Goal: Information Seeking & Learning: Learn about a topic

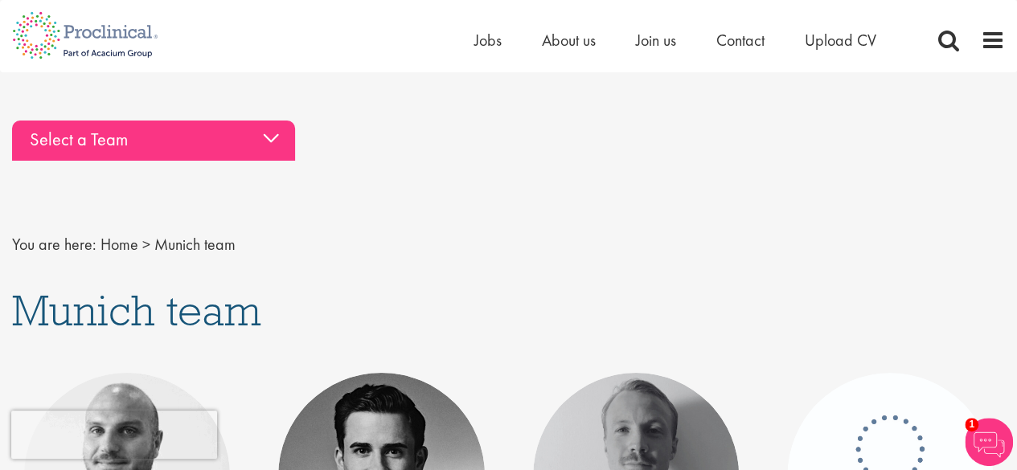
click at [274, 136] on div "Select a Team" at bounding box center [153, 141] width 283 height 40
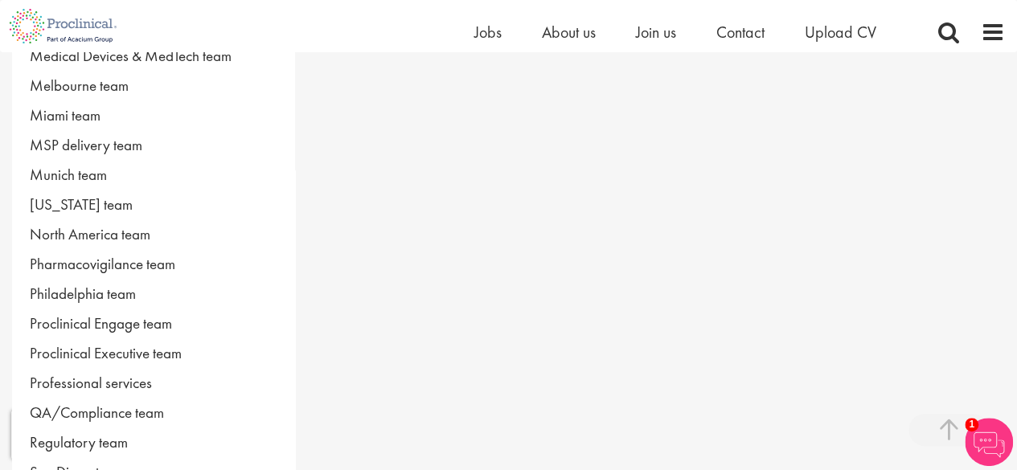
scroll to position [792, 0]
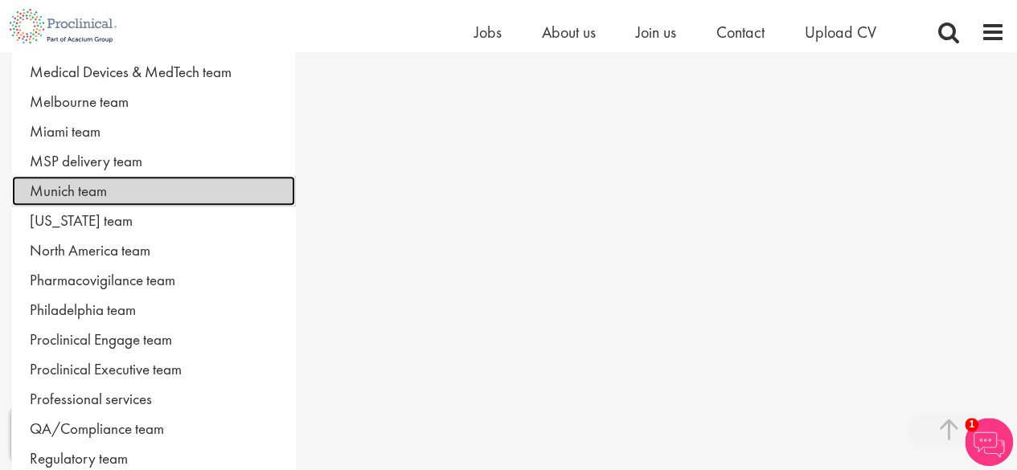
click at [110, 179] on link "Munich team" at bounding box center [153, 191] width 283 height 30
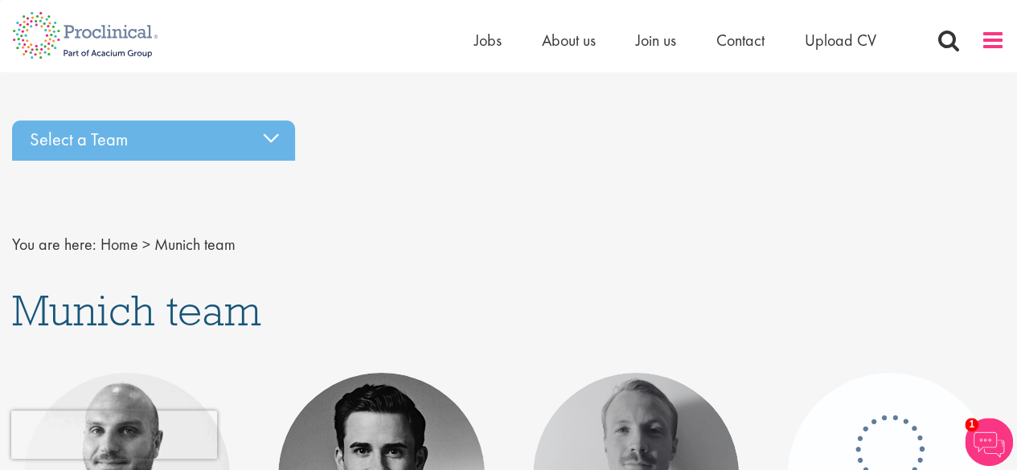
click at [998, 43] on span at bounding box center [993, 40] width 24 height 24
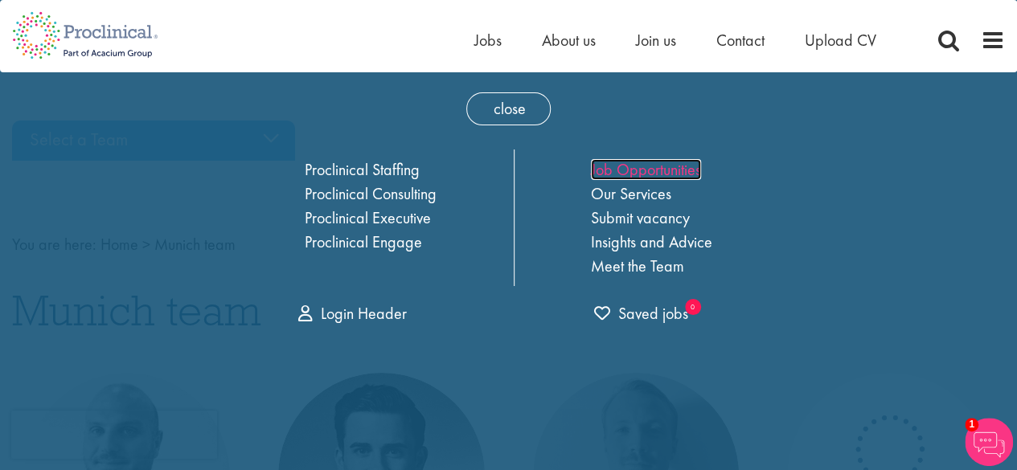
click at [629, 165] on link "Job Opportunities" at bounding box center [646, 169] width 110 height 21
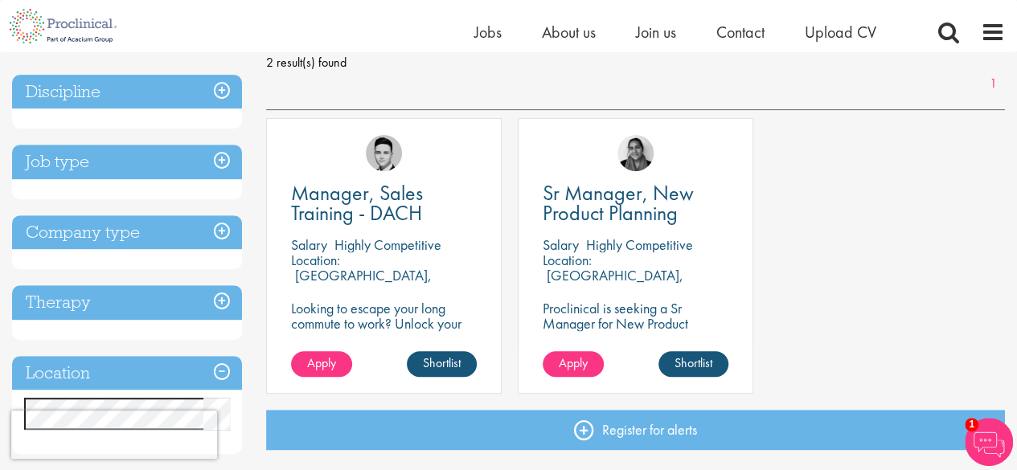
scroll to position [236, 0]
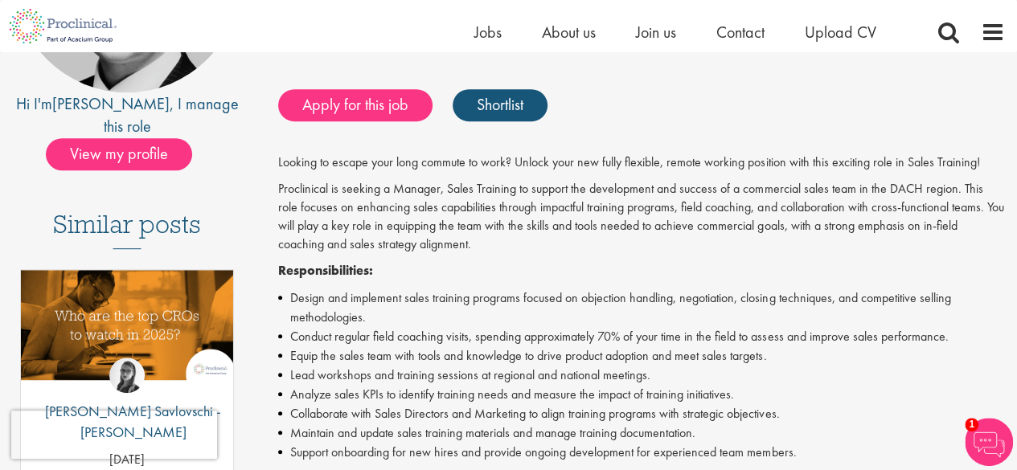
scroll to position [322, 0]
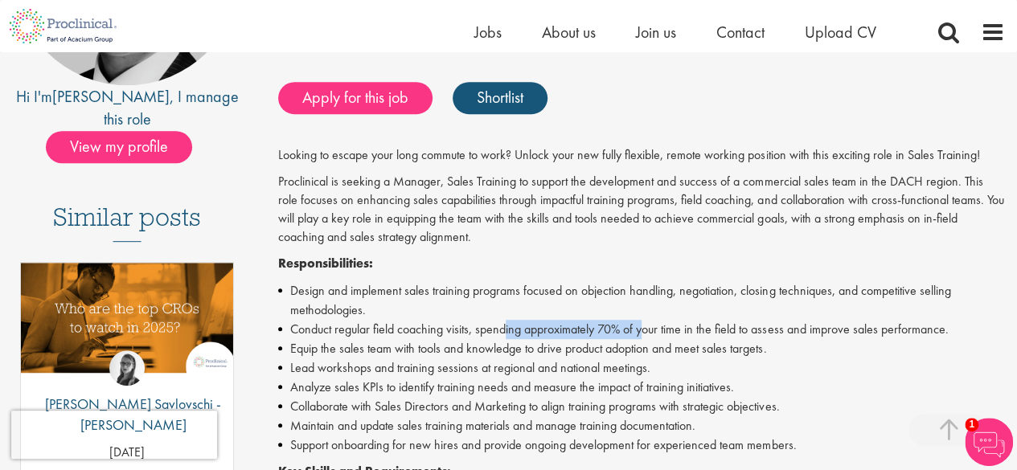
drag, startPoint x: 510, startPoint y: 329, endPoint x: 651, endPoint y: 330, distance: 141.5
click at [650, 330] on li "Conduct regular field coaching visits, spending approximately 70% of your time …" at bounding box center [641, 329] width 727 height 19
click at [651, 330] on li "Conduct regular field coaching visits, spending approximately 70% of your time …" at bounding box center [641, 329] width 727 height 19
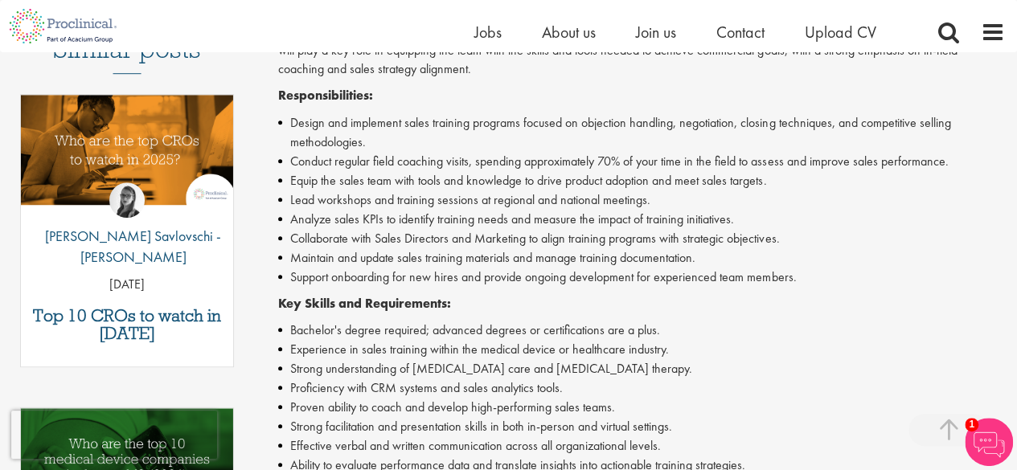
scroll to position [563, 0]
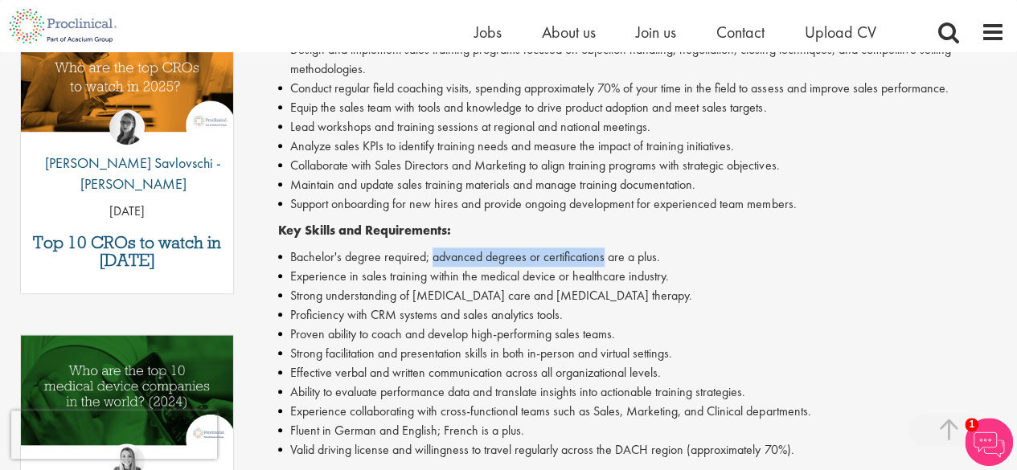
drag, startPoint x: 433, startPoint y: 260, endPoint x: 603, endPoint y: 266, distance: 170.6
click at [603, 266] on li "Bachelor's degree required; advanced degrees or certifications are a plus." at bounding box center [641, 257] width 727 height 19
click at [603, 267] on ul "Bachelor's degree required; advanced degrees or certifications are a plus. Expe…" at bounding box center [641, 354] width 727 height 212
drag, startPoint x: 415, startPoint y: 282, endPoint x: 422, endPoint y: 277, distance: 8.7
click at [416, 281] on li "Experience in sales training within the medical device or healthcare industry." at bounding box center [641, 276] width 727 height 19
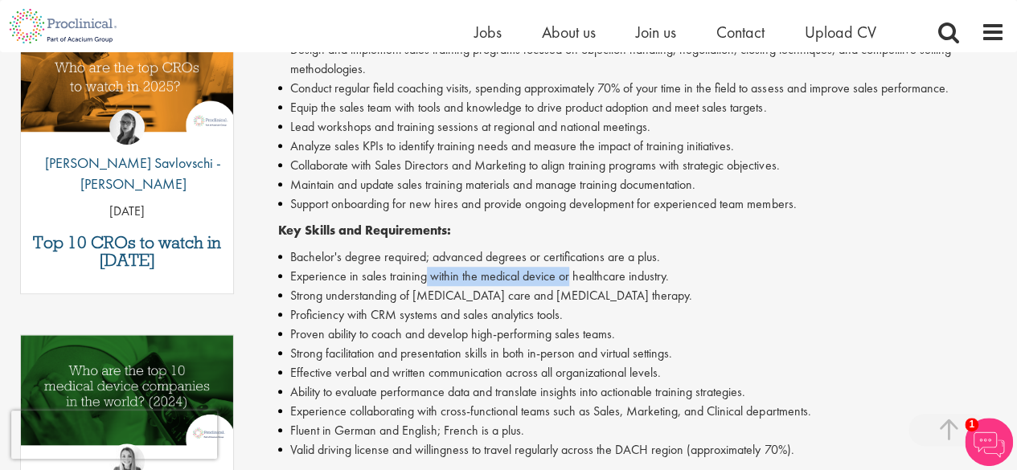
drag, startPoint x: 422, startPoint y: 277, endPoint x: 569, endPoint y: 282, distance: 147.2
click at [569, 282] on li "Experience in sales training within the medical device or healthcare industry." at bounding box center [641, 276] width 727 height 19
click at [570, 282] on li "Experience in sales training within the medical device or healthcare industry." at bounding box center [641, 276] width 727 height 19
drag, startPoint x: 336, startPoint y: 274, endPoint x: 431, endPoint y: 281, distance: 95.1
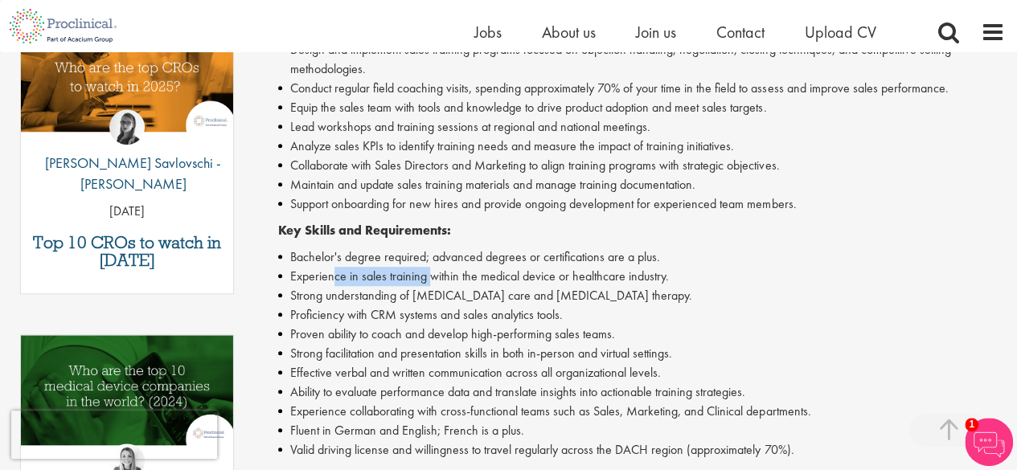
click at [431, 281] on li "Experience in sales training within the medical device or healthcare industry." at bounding box center [641, 276] width 727 height 19
drag, startPoint x: 433, startPoint y: 281, endPoint x: 535, endPoint y: 281, distance: 102.9
click at [535, 281] on li "Experience in sales training within the medical device or healthcare industry." at bounding box center [641, 276] width 727 height 19
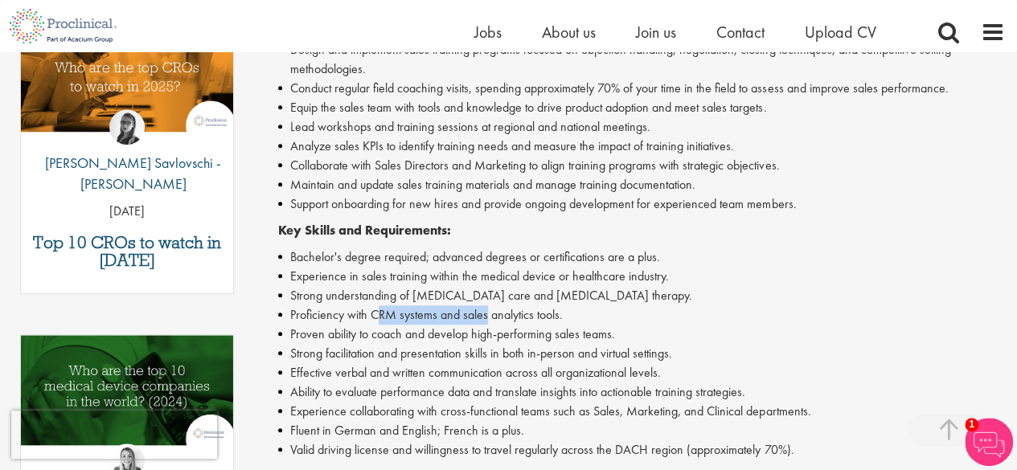
drag, startPoint x: 376, startPoint y: 313, endPoint x: 486, endPoint y: 318, distance: 109.5
click at [486, 318] on li "Proficiency with CRM systems and sales analytics tools." at bounding box center [641, 314] width 727 height 19
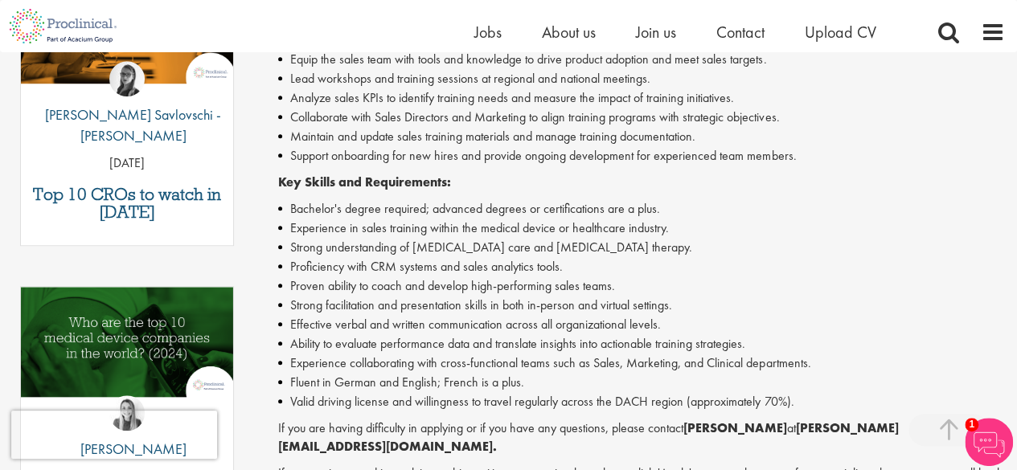
scroll to position [643, 0]
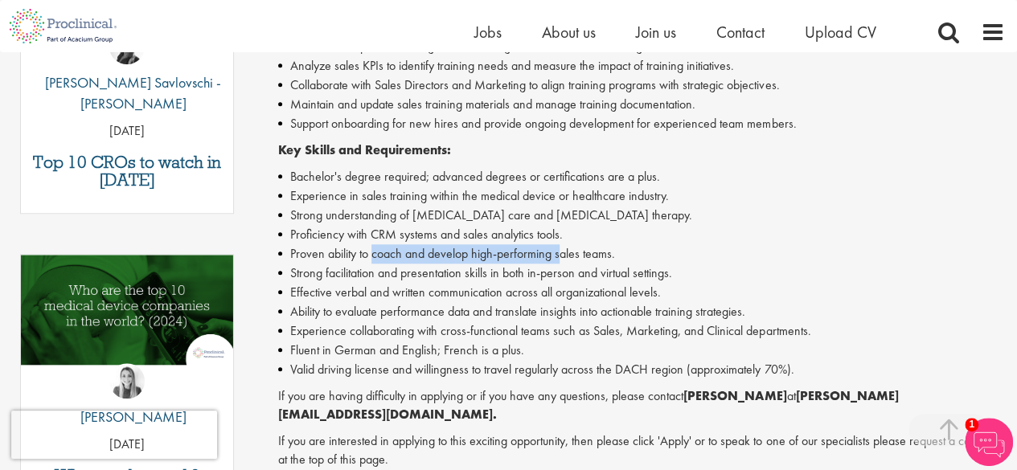
drag, startPoint x: 373, startPoint y: 255, endPoint x: 560, endPoint y: 256, distance: 186.5
click at [560, 256] on li "Proven ability to coach and develop high-performing sales teams." at bounding box center [641, 253] width 727 height 19
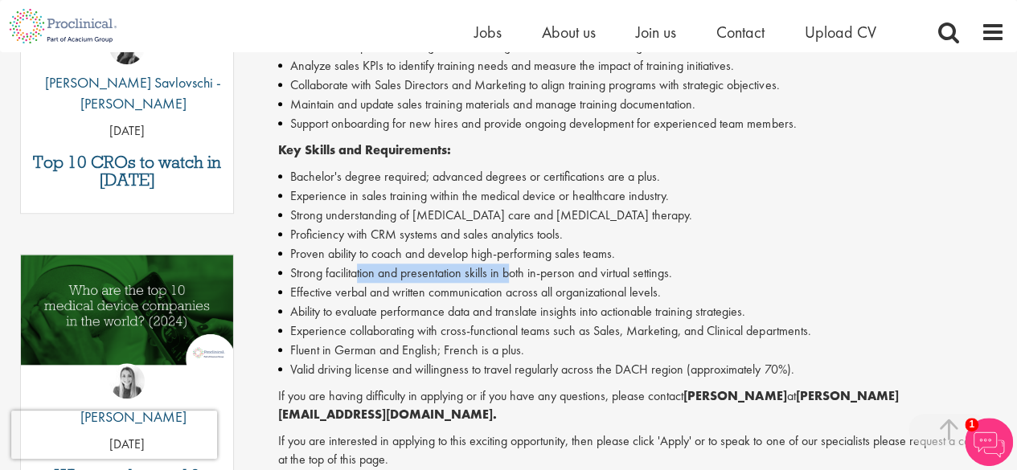
drag, startPoint x: 356, startPoint y: 269, endPoint x: 511, endPoint y: 275, distance: 155.3
click at [511, 275] on li "Strong facilitation and presentation skills in both in-person and virtual setti…" at bounding box center [641, 273] width 727 height 19
drag, startPoint x: 414, startPoint y: 290, endPoint x: 523, endPoint y: 293, distance: 109.4
click at [523, 293] on li "Effective verbal and written communication across all organizational levels." at bounding box center [641, 292] width 727 height 19
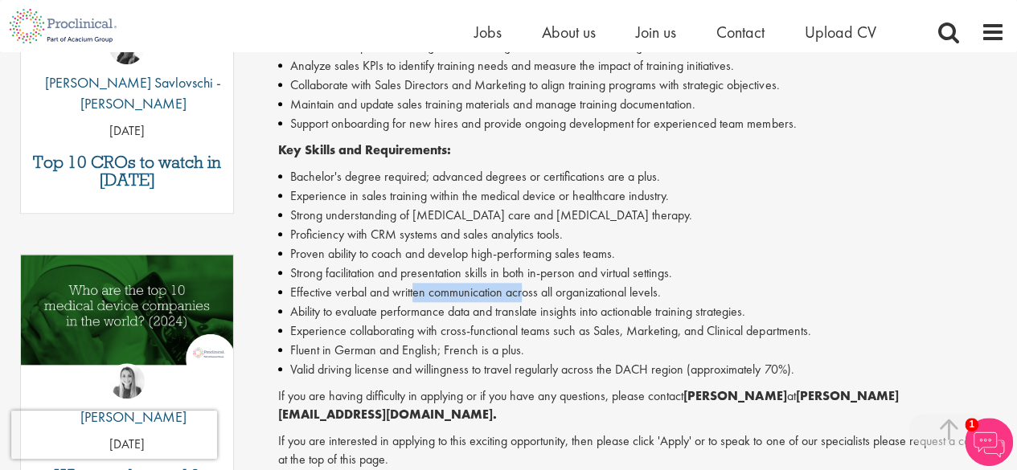
click at [523, 293] on li "Effective verbal and written communication across all organizational levels." at bounding box center [641, 292] width 727 height 19
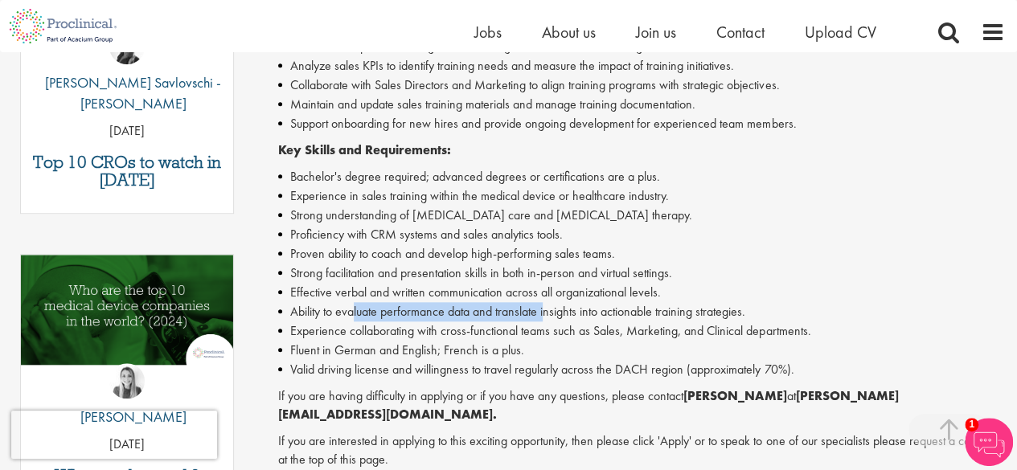
drag, startPoint x: 353, startPoint y: 310, endPoint x: 547, endPoint y: 316, distance: 194.7
click at [547, 316] on li "Ability to evaluate performance data and translate insights into actionable tra…" at bounding box center [641, 311] width 727 height 19
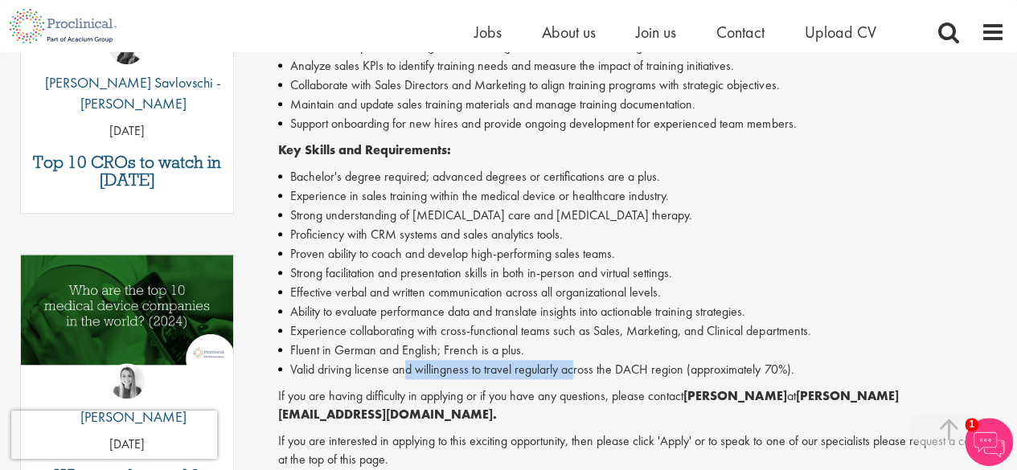
drag, startPoint x: 408, startPoint y: 366, endPoint x: 574, endPoint y: 371, distance: 165.7
click at [574, 371] on li "Valid driving license and willingness to travel regularly across the DACH regio…" at bounding box center [641, 369] width 727 height 19
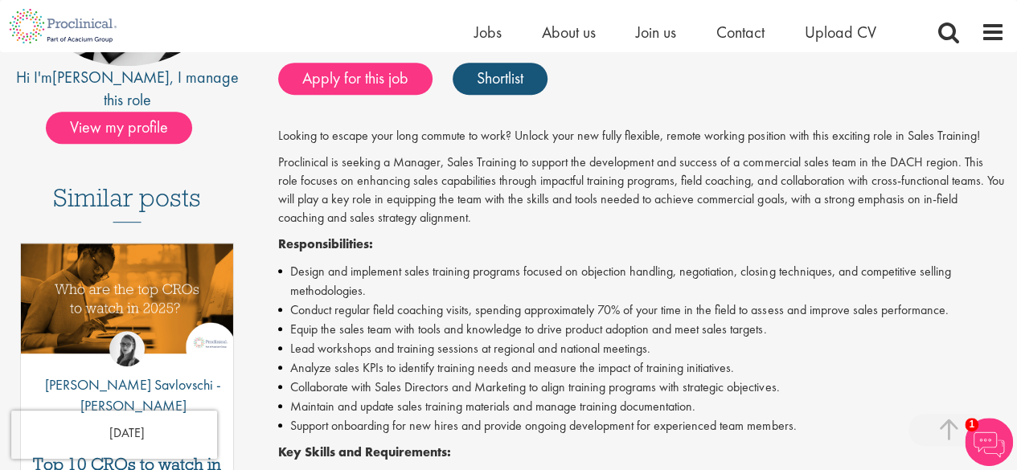
scroll to position [241, 0]
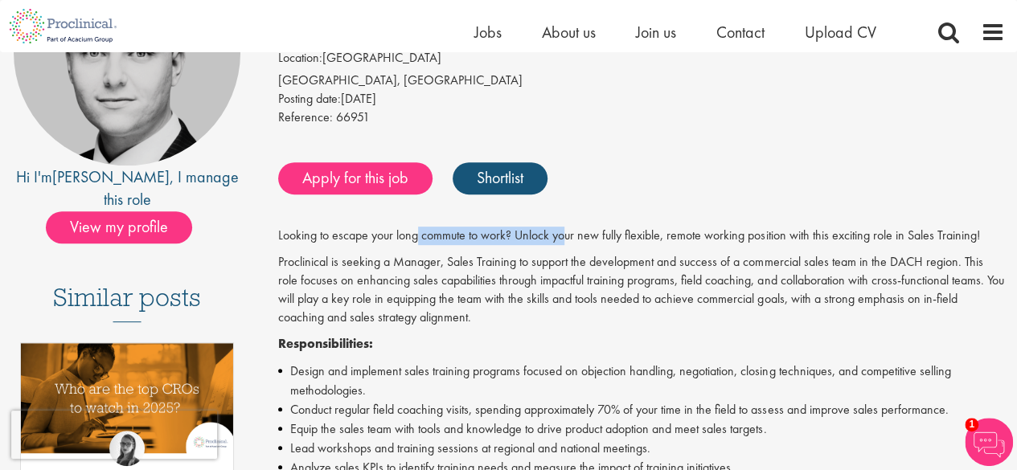
drag, startPoint x: 418, startPoint y: 232, endPoint x: 565, endPoint y: 241, distance: 147.4
click at [565, 241] on p "Looking to escape your long commute to work? Unlock your new fully flexible, re…" at bounding box center [641, 236] width 727 height 18
drag, startPoint x: 560, startPoint y: 237, endPoint x: 654, endPoint y: 235, distance: 94.1
click at [654, 235] on p "Looking to escape your long commute to work? Unlock your new fully flexible, re…" at bounding box center [641, 236] width 727 height 18
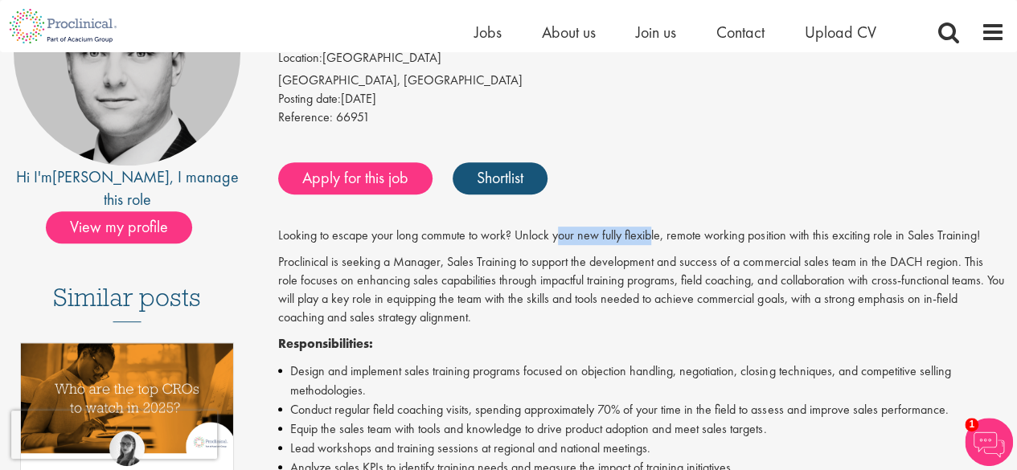
click at [654, 235] on p "Looking to escape your long commute to work? Unlock your new fully flexible, re…" at bounding box center [641, 236] width 727 height 18
drag, startPoint x: 654, startPoint y: 235, endPoint x: 773, endPoint y: 236, distance: 119.8
click at [773, 236] on p "Looking to escape your long commute to work? Unlock your new fully flexible, re…" at bounding box center [641, 236] width 727 height 18
drag, startPoint x: 346, startPoint y: 262, endPoint x: 487, endPoint y: 266, distance: 141.5
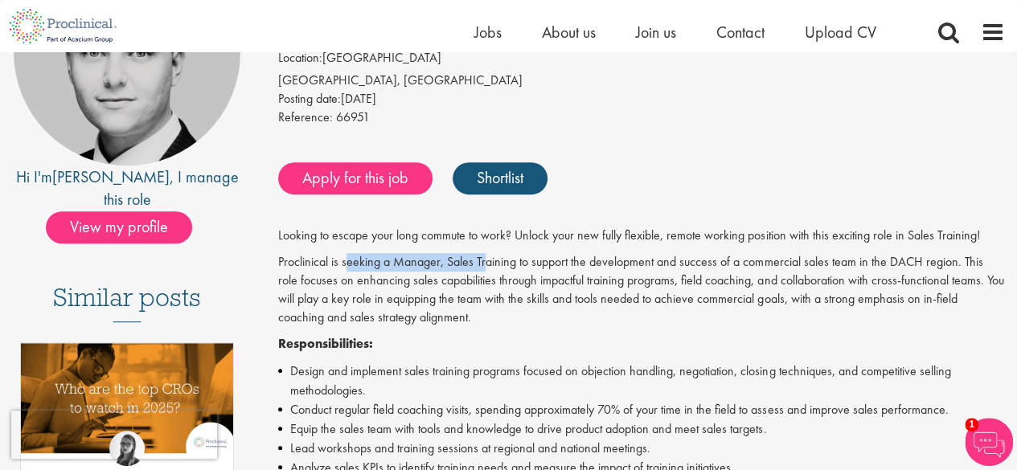
click at [487, 266] on p "Proclinical is seeking a Manager, Sales Training to support the development and…" at bounding box center [641, 289] width 727 height 73
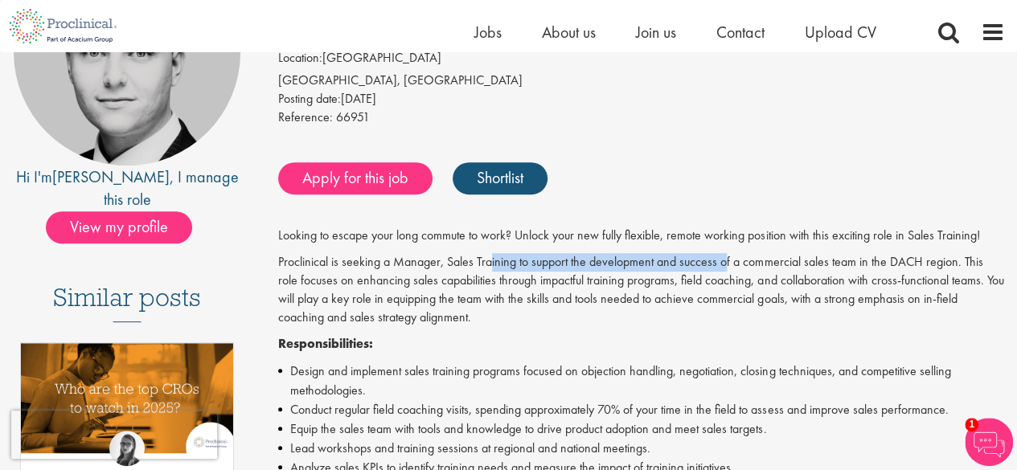
drag, startPoint x: 492, startPoint y: 264, endPoint x: 724, endPoint y: 266, distance: 232.3
click at [724, 266] on p "Proclinical is seeking a Manager, Sales Training to support the development and…" at bounding box center [641, 289] width 727 height 73
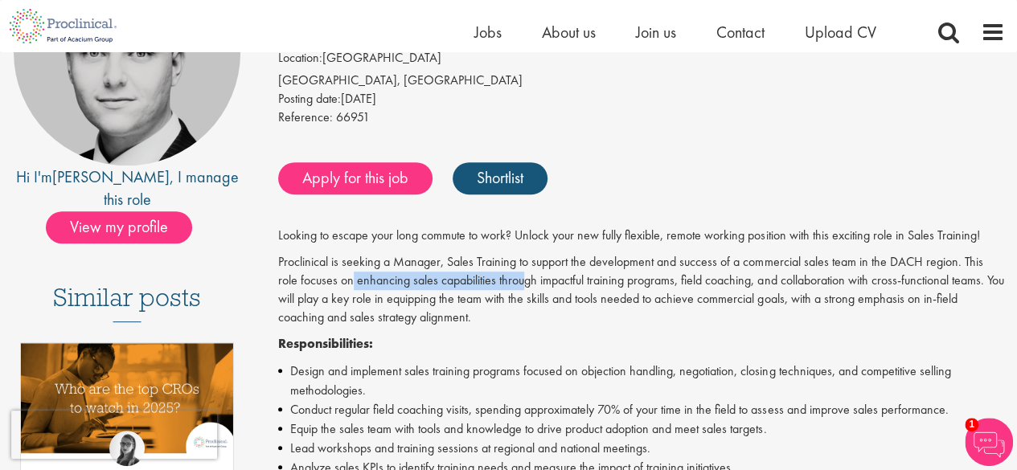
drag, startPoint x: 331, startPoint y: 281, endPoint x: 498, endPoint y: 287, distance: 167.3
click at [498, 287] on p "Proclinical is seeking a Manager, Sales Training to support the development and…" at bounding box center [641, 289] width 727 height 73
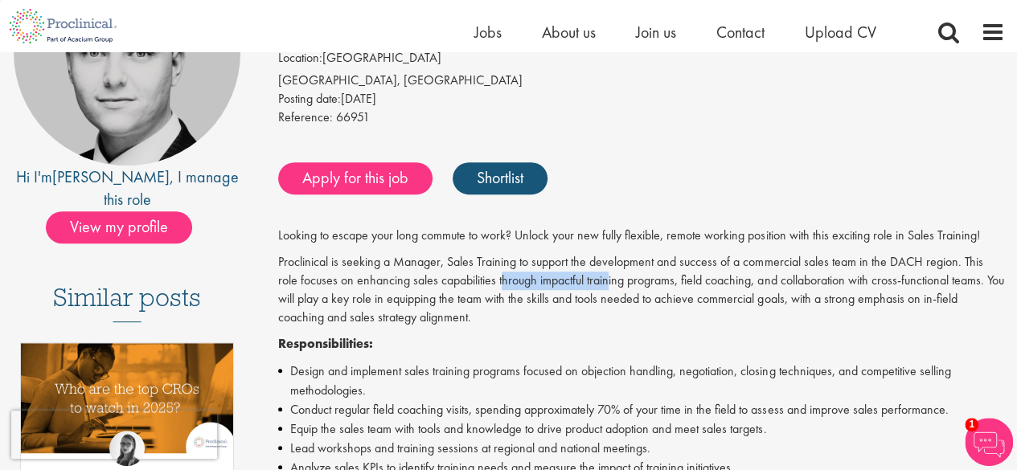
drag, startPoint x: 479, startPoint y: 287, endPoint x: 587, endPoint y: 287, distance: 107.7
click at [587, 287] on p "Proclinical is seeking a Manager, Sales Training to support the development and…" at bounding box center [641, 289] width 727 height 73
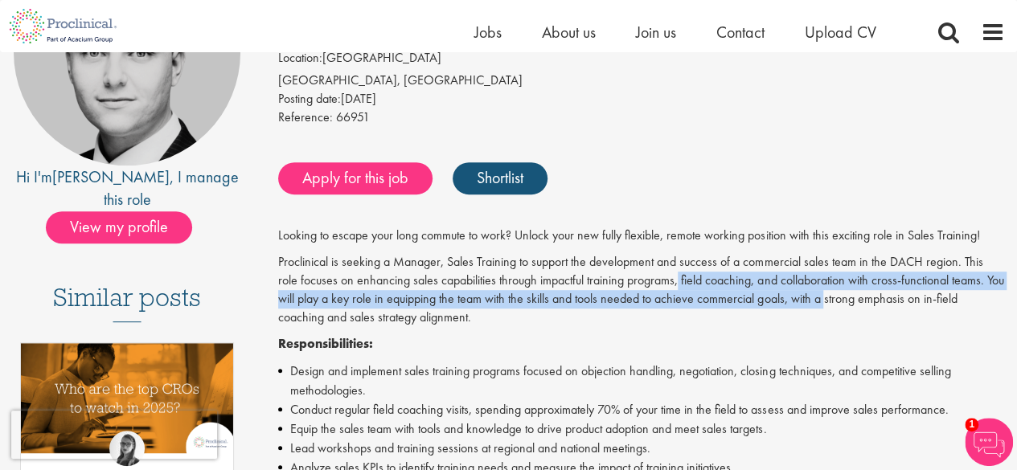
drag, startPoint x: 658, startPoint y: 285, endPoint x: 825, endPoint y: 301, distance: 168.0
click at [825, 301] on p "Proclinical is seeking a Manager, Sales Training to support the development and…" at bounding box center [641, 289] width 727 height 73
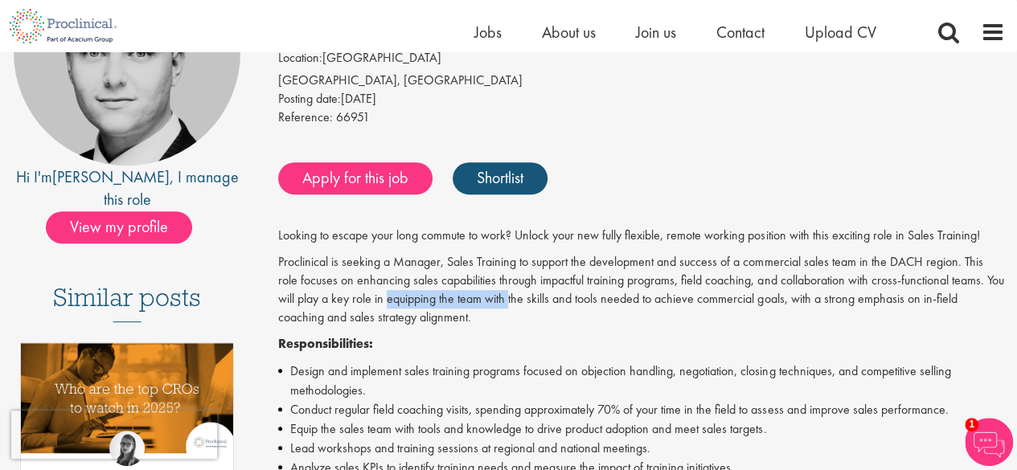
drag, startPoint x: 386, startPoint y: 298, endPoint x: 510, endPoint y: 300, distance: 123.8
click at [510, 300] on p "Proclinical is seeking a Manager, Sales Training to support the development and…" at bounding box center [641, 289] width 727 height 73
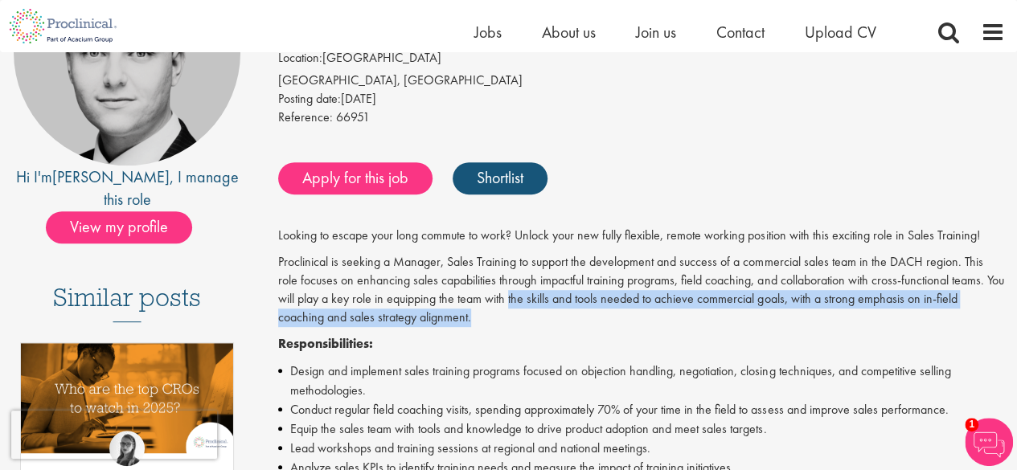
drag, startPoint x: 510, startPoint y: 300, endPoint x: 659, endPoint y: 309, distance: 149.8
click at [659, 309] on p "Proclinical is seeking a Manager, Sales Training to support the development and…" at bounding box center [641, 289] width 727 height 73
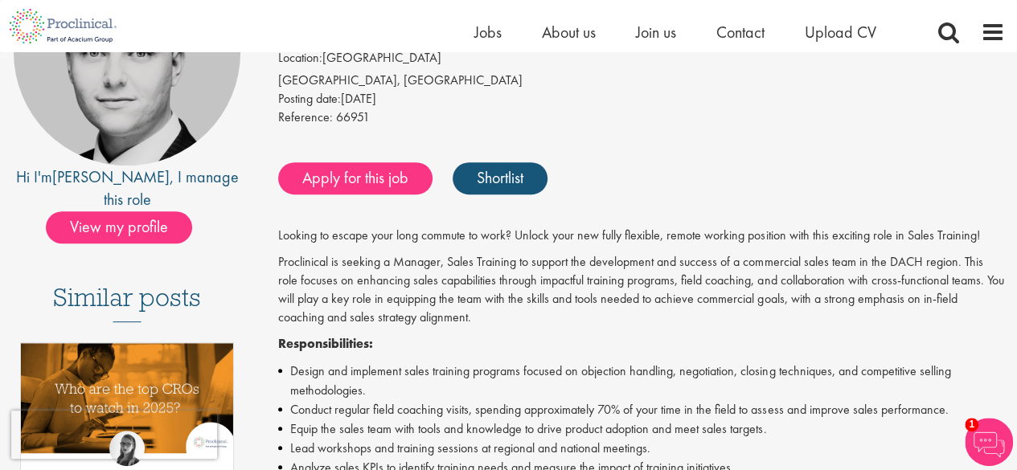
scroll to position [0, 0]
